Goal: Check status: Check status

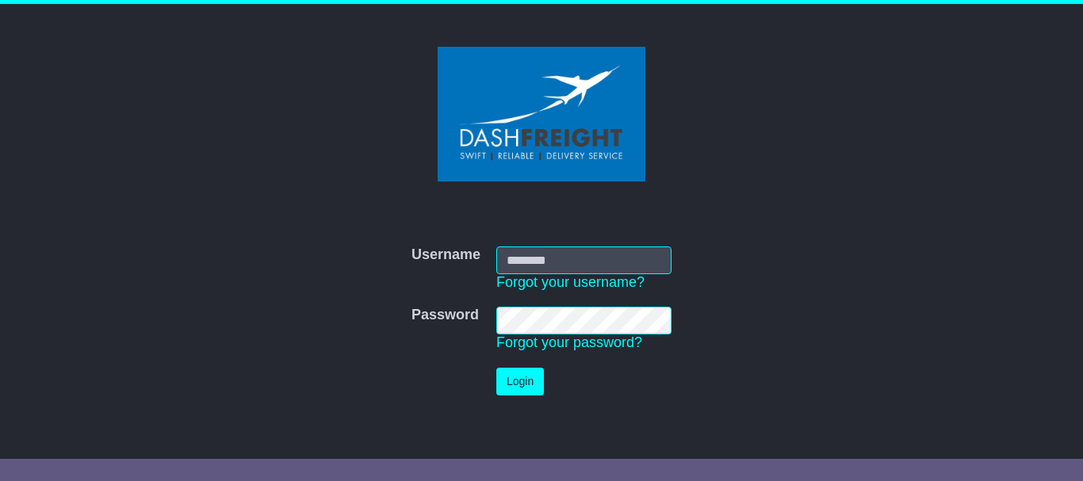
type input "**********"
click at [514, 385] on button "Login" at bounding box center [520, 382] width 48 height 28
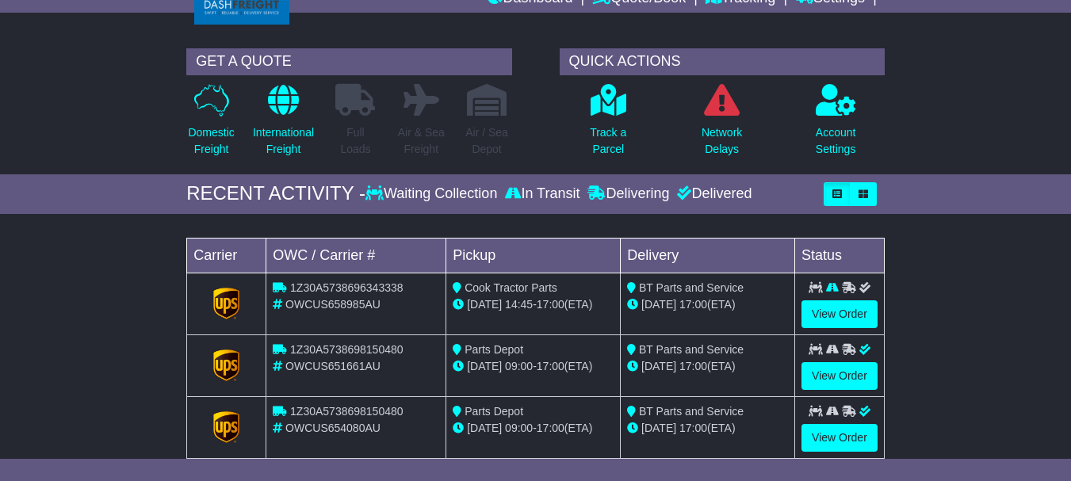
scroll to position [85, 0]
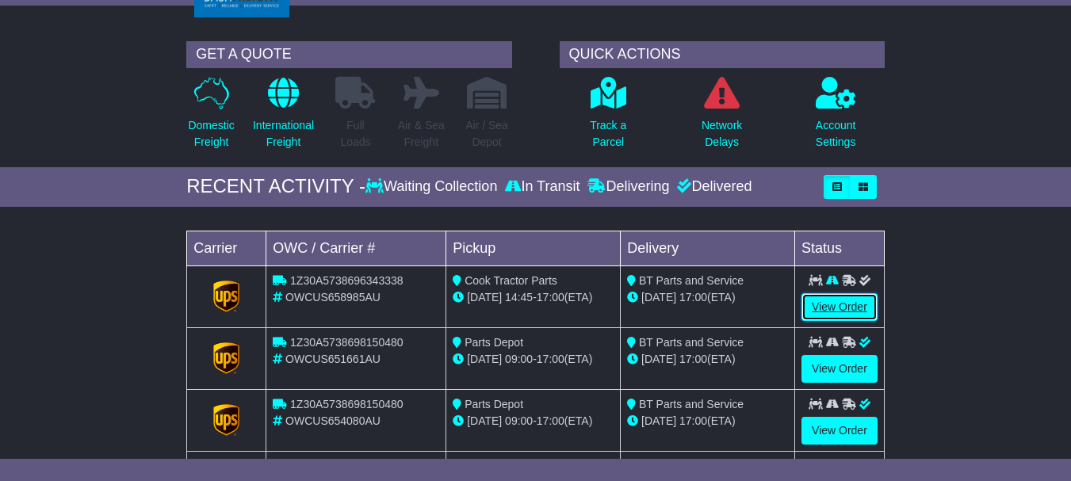
click at [821, 312] on link "View Order" at bounding box center [839, 307] width 76 height 28
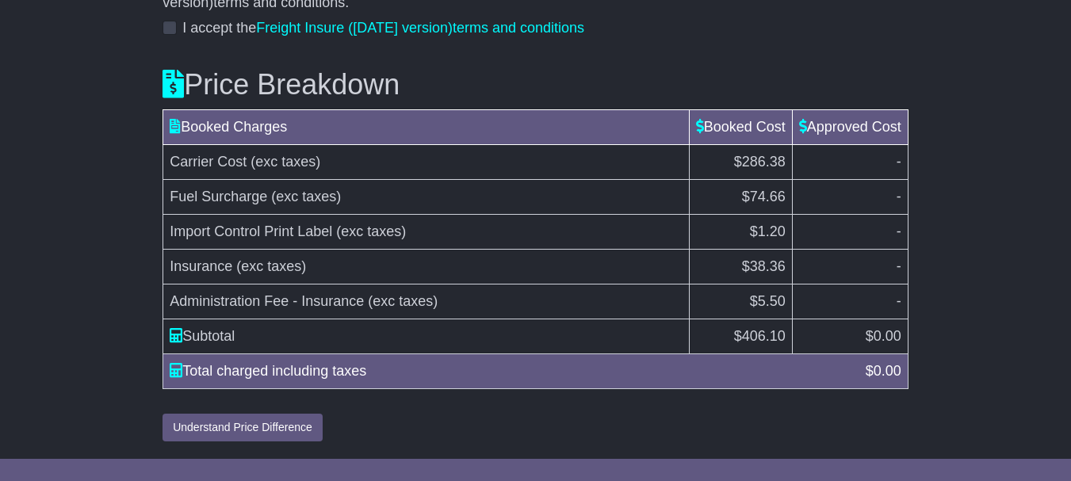
scroll to position [1503, 0]
drag, startPoint x: 1076, startPoint y: 64, endPoint x: 1082, endPoint y: 403, distance: 338.5
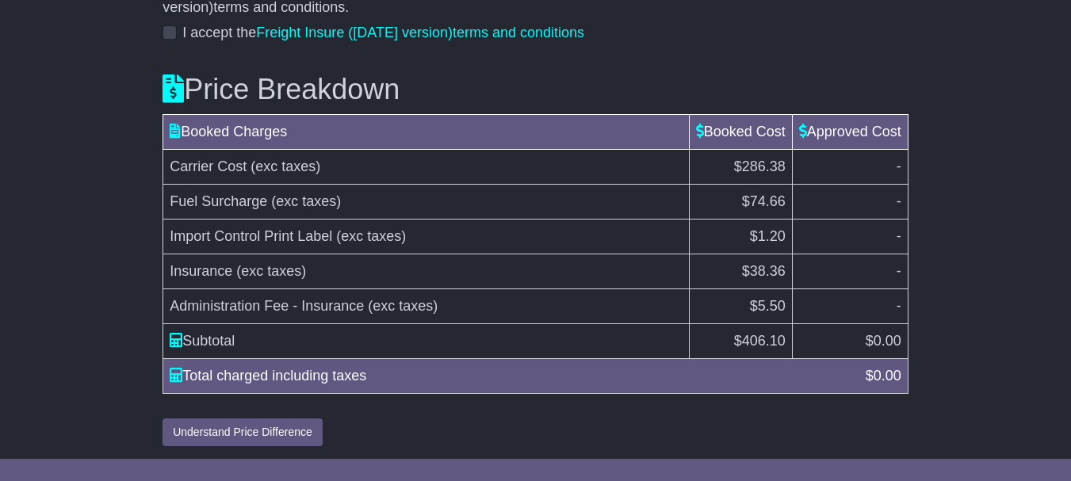
scroll to position [1506, 0]
